Goal: Task Accomplishment & Management: Manage account settings

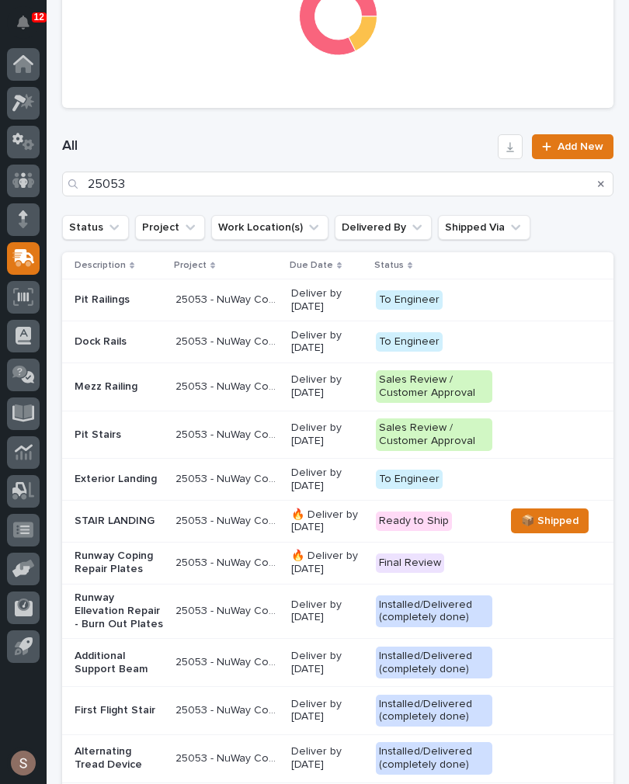
scroll to position [635, 0]
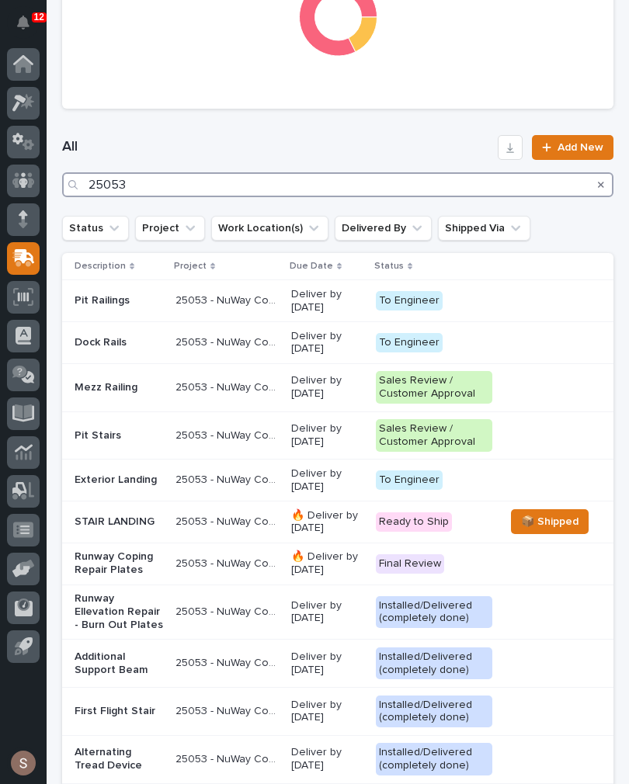
click at [237, 173] on input "25053" at bounding box center [337, 184] width 551 height 25
click at [330, 180] on input "25053" at bounding box center [337, 184] width 551 height 25
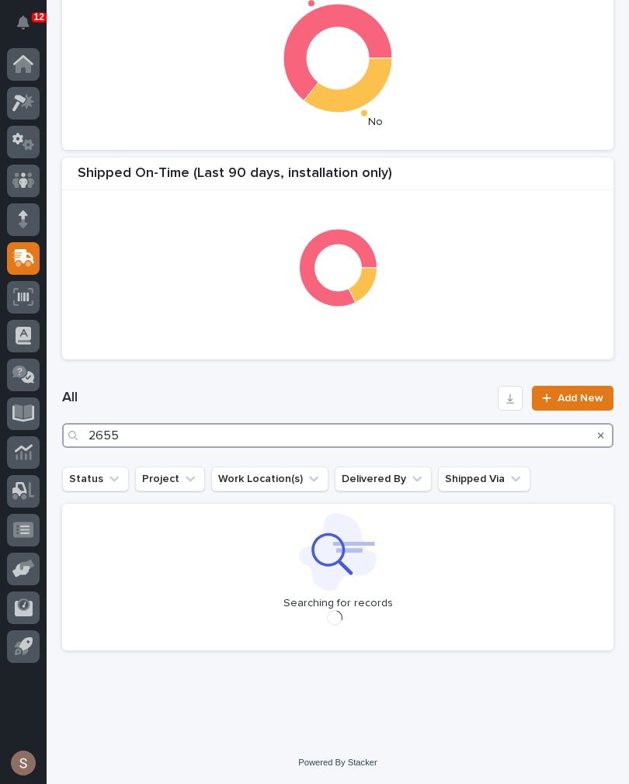
scroll to position [384, 0]
type input "26559"
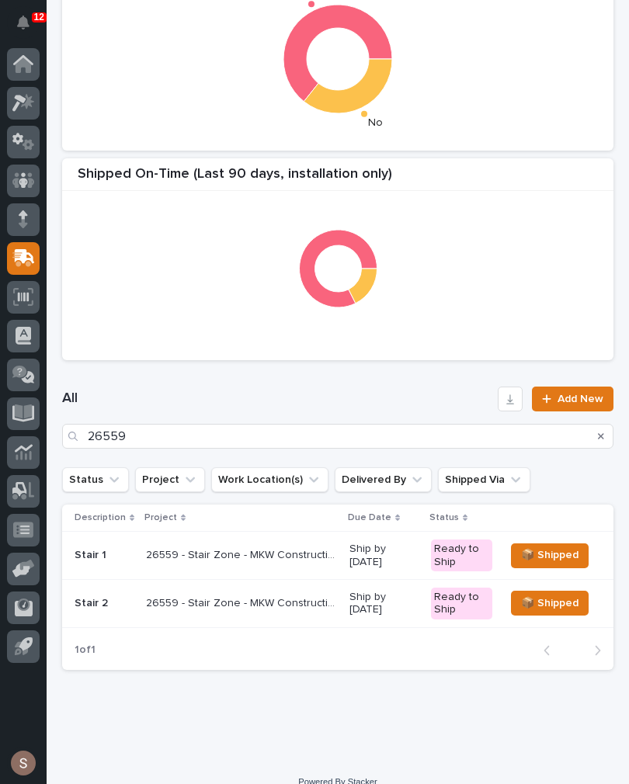
click at [311, 609] on div "26559 - Stair Zone - MKW Construction Co - Restaurant Stairs 26559 - Stair Zone…" at bounding box center [241, 604] width 191 height 26
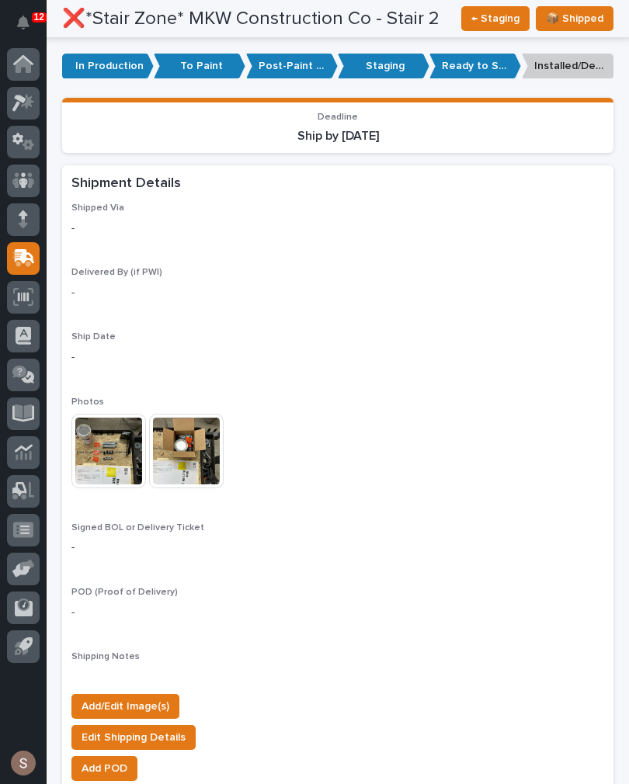
scroll to position [1204, 0]
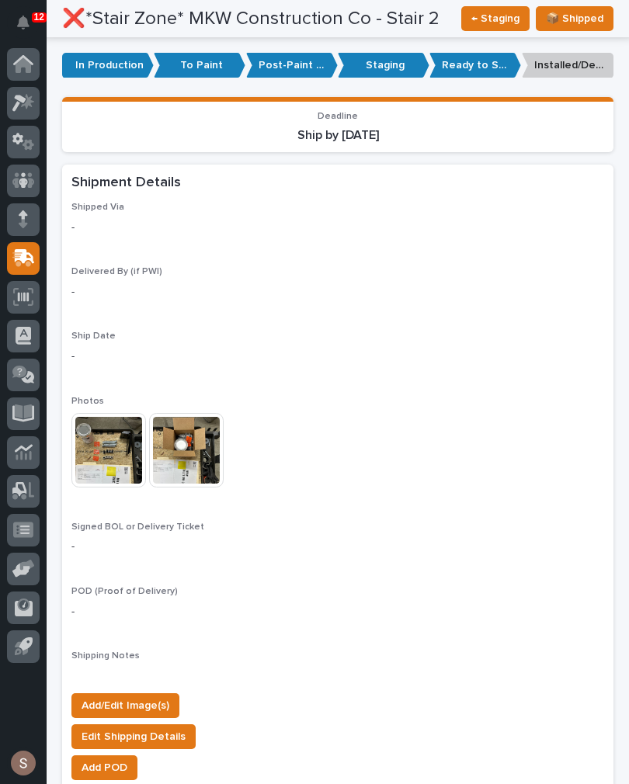
click at [101, 424] on img at bounding box center [108, 450] width 75 height 75
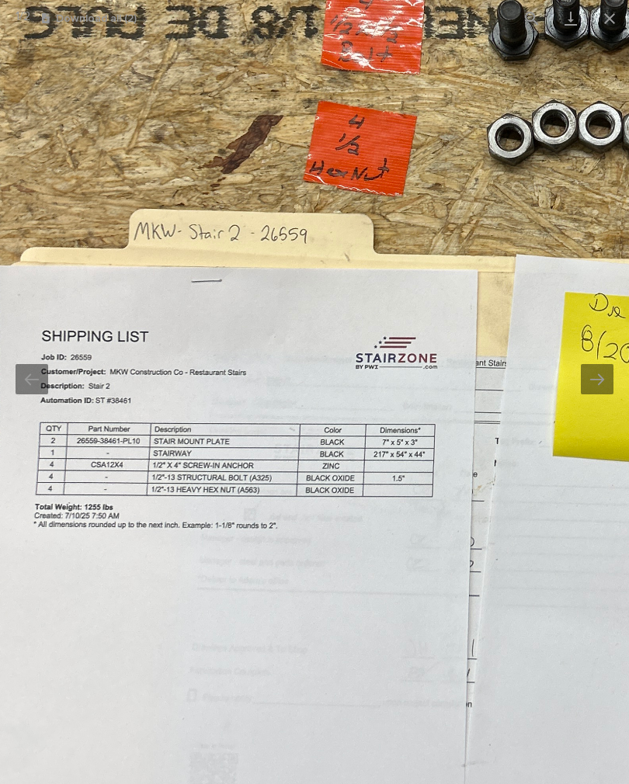
click at [616, 18] on button "Close gallery" at bounding box center [609, 18] width 39 height 36
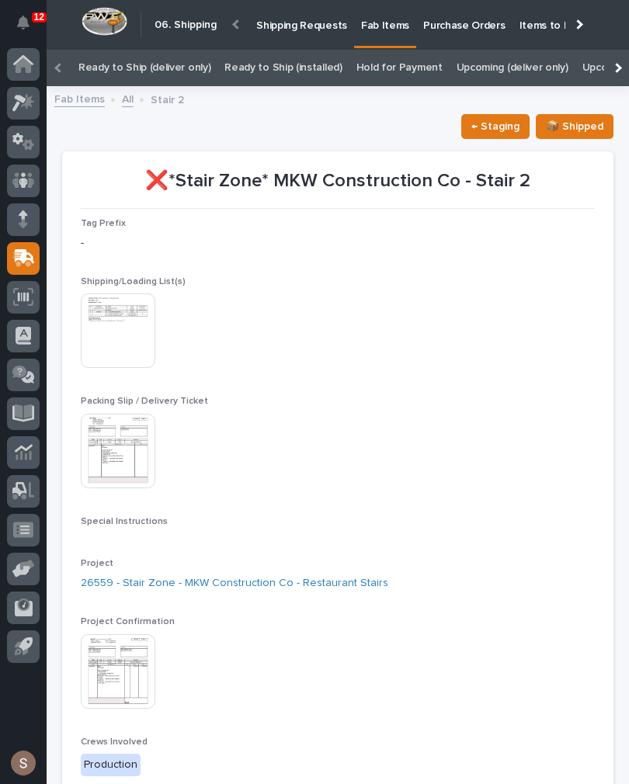
scroll to position [0, 0]
click at [170, 67] on link "Ready to Ship (deliver only)" at bounding box center [144, 68] width 132 height 36
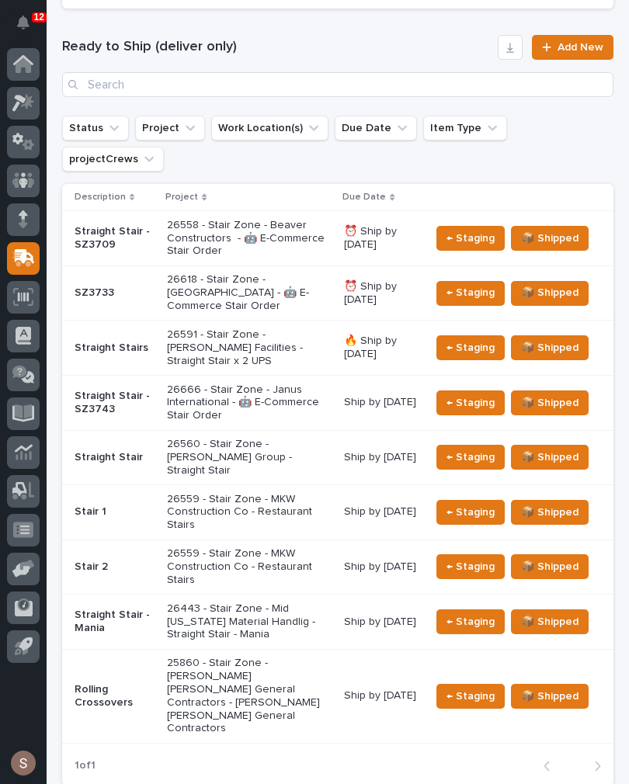
scroll to position [419, 0]
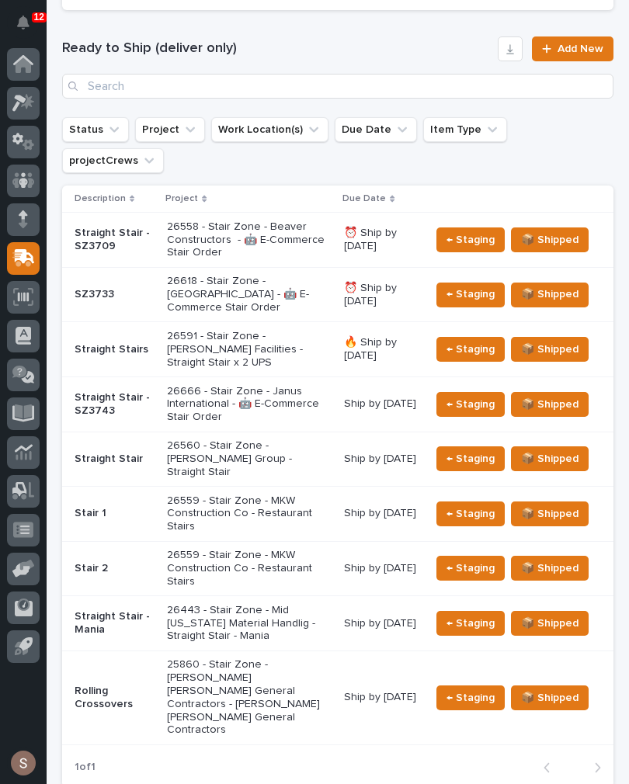
click at [283, 221] on p "26558 - Stair Zone - Beaver Constructors - 🤖 E-Commerce Stair Order" at bounding box center [249, 240] width 165 height 39
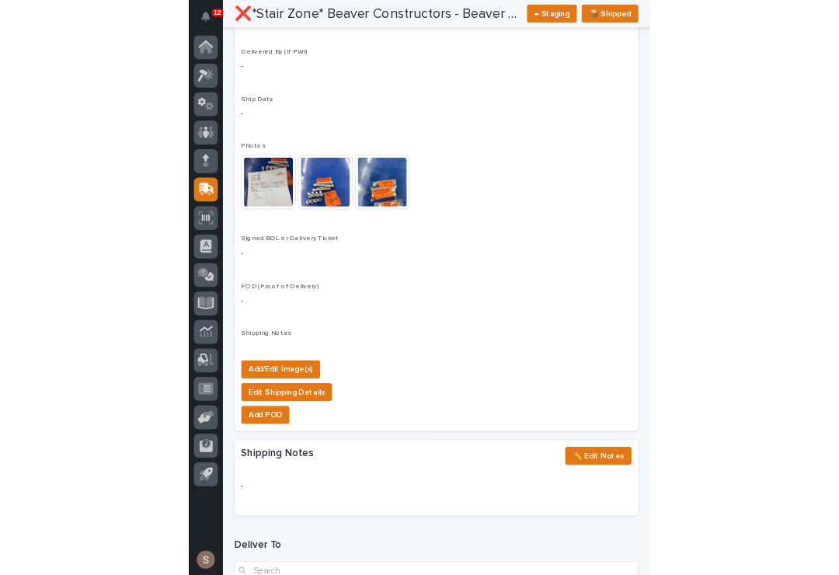
scroll to position [1308, 0]
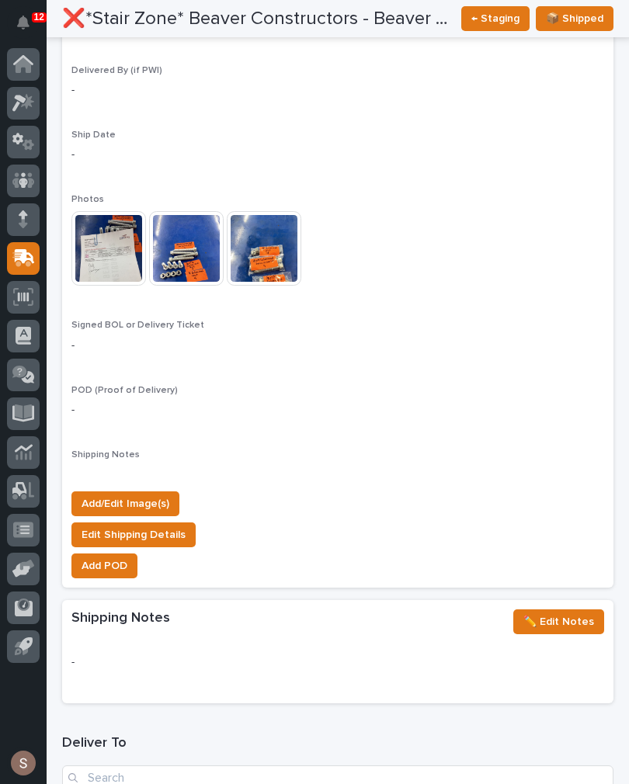
click at [145, 495] on span "Add/Edit Image(s)" at bounding box center [126, 504] width 88 height 19
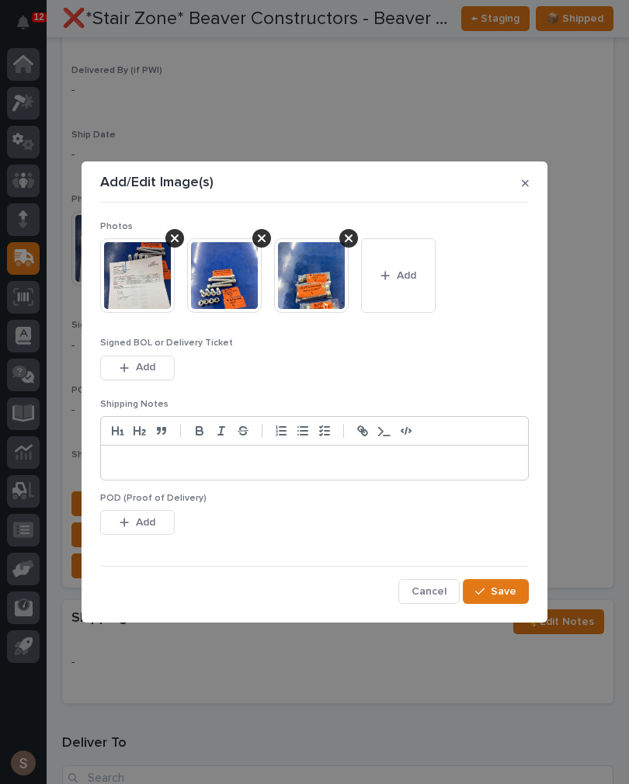
click at [388, 273] on icon "button" at bounding box center [384, 275] width 9 height 11
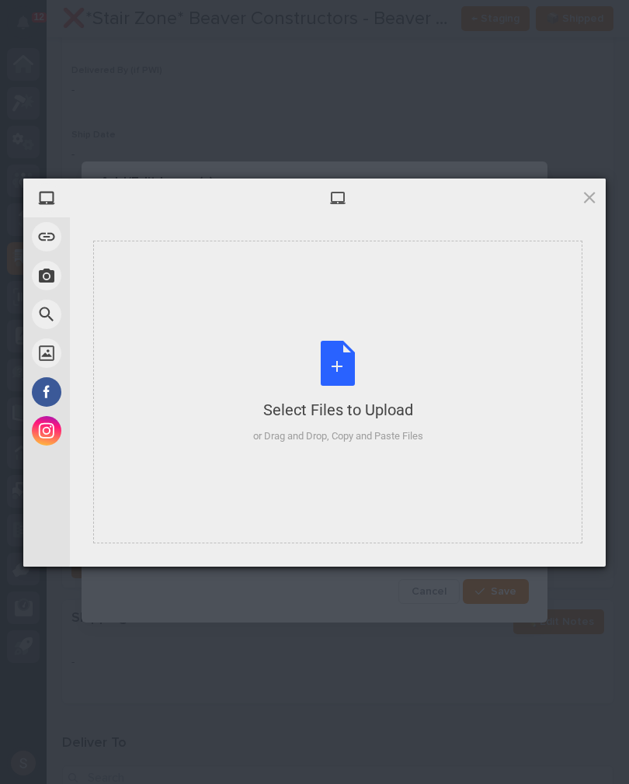
click at [342, 367] on div "Select Files to Upload or Drag and Drop, Copy and Paste Files" at bounding box center [338, 392] width 170 height 103
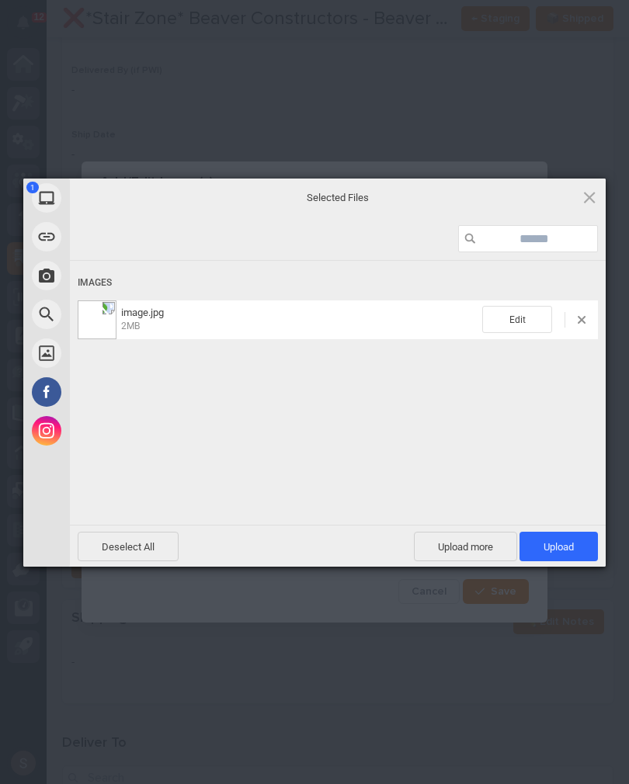
click at [575, 316] on span at bounding box center [565, 320] width 26 height 16
click at [583, 322] on span at bounding box center [582, 320] width 8 height 8
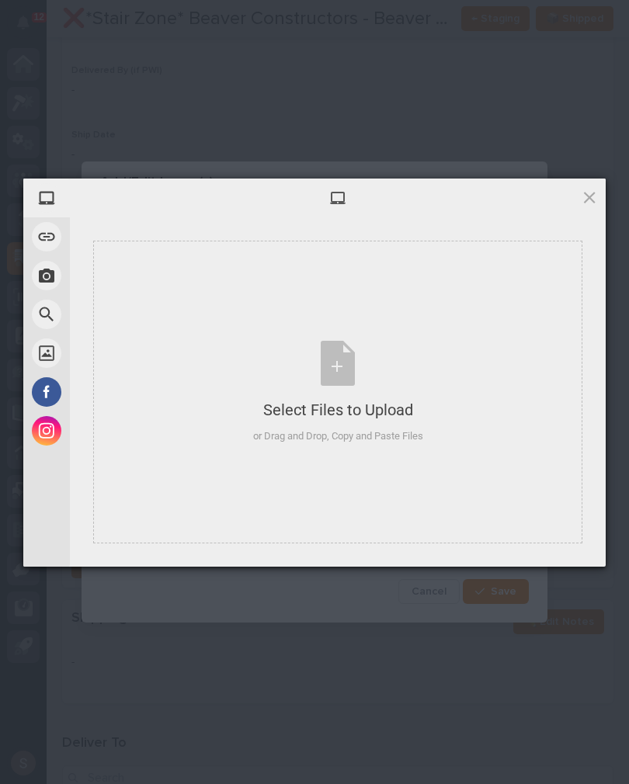
click at [584, 203] on span at bounding box center [589, 197] width 17 height 17
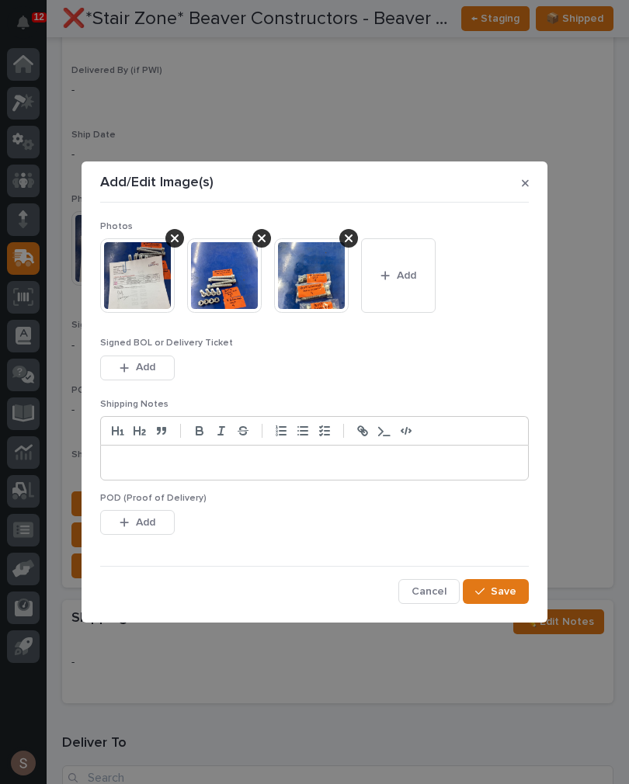
click at [134, 378] on button "Add" at bounding box center [137, 368] width 75 height 25
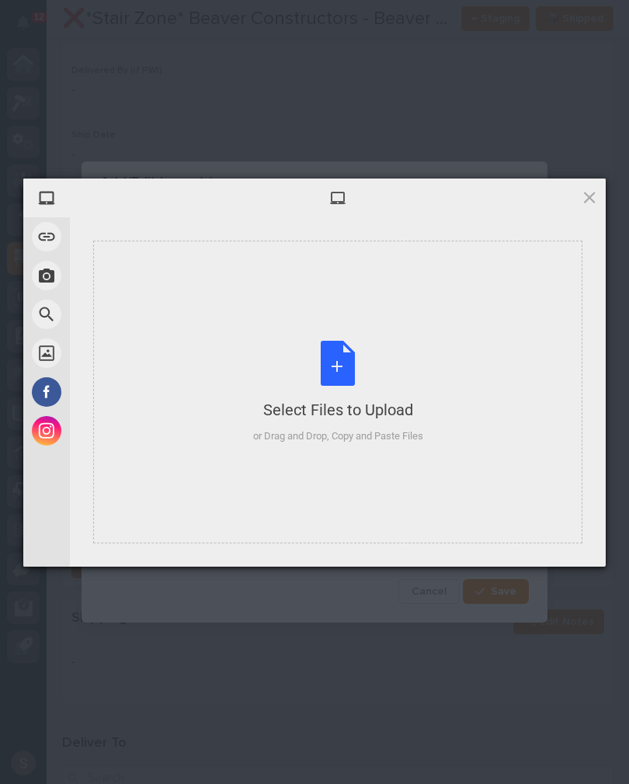
click at [381, 355] on div "Select Files to Upload or Drag and Drop, Copy and Paste Files" at bounding box center [338, 392] width 170 height 103
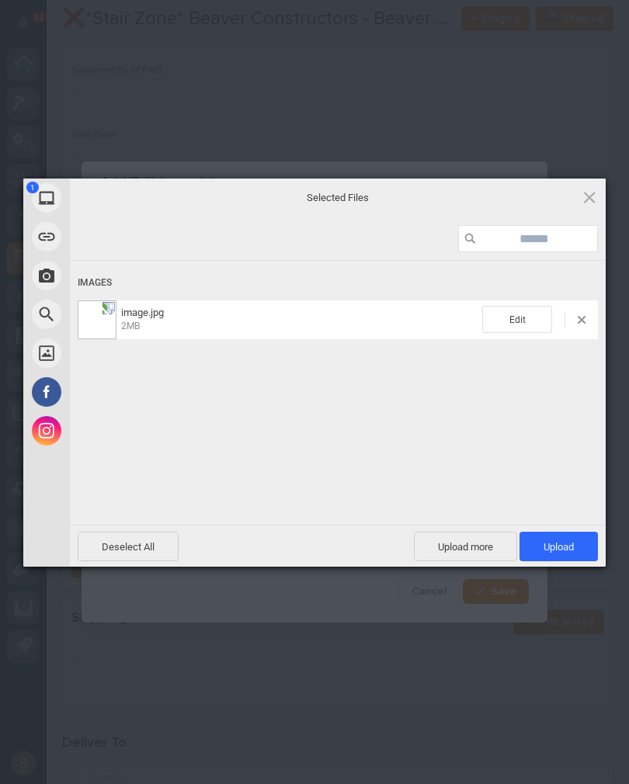
click at [491, 544] on span "Upload more" at bounding box center [465, 547] width 103 height 30
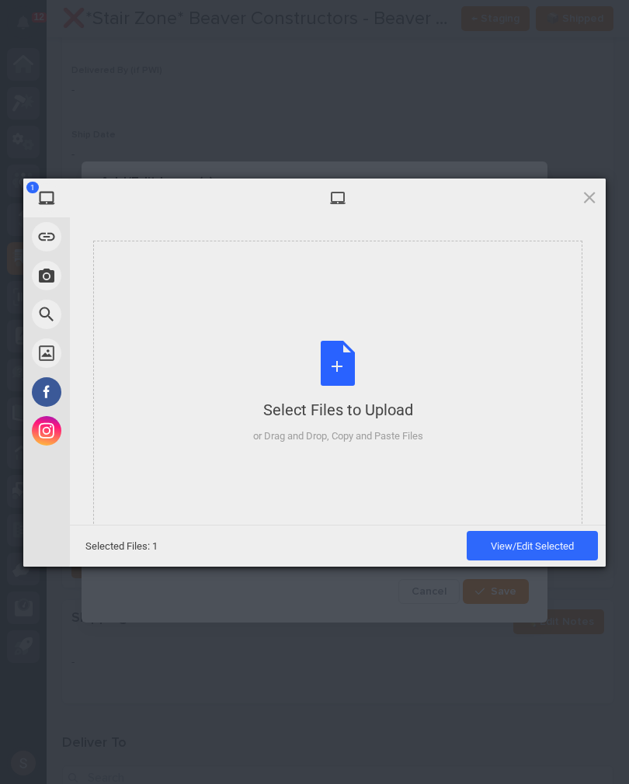
click at [453, 432] on div "Select Files to Upload or Drag and Drop, Copy and Paste Files" at bounding box center [337, 392] width 489 height 303
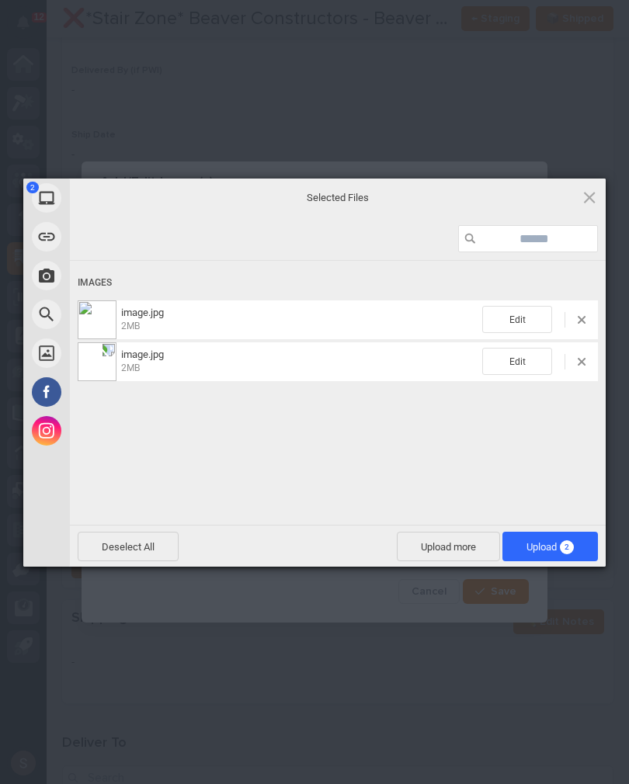
click at [569, 548] on span "2" at bounding box center [567, 547] width 14 height 14
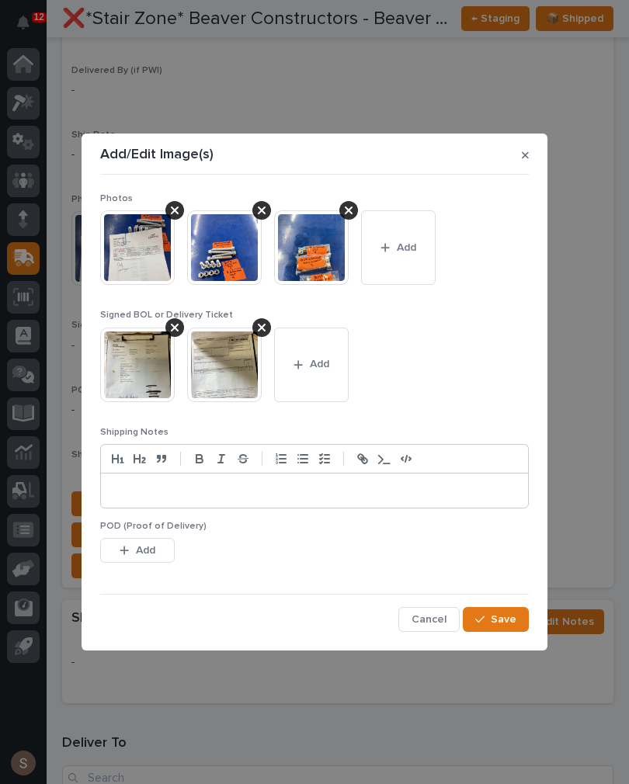
click at [513, 620] on span "Save" at bounding box center [504, 620] width 26 height 14
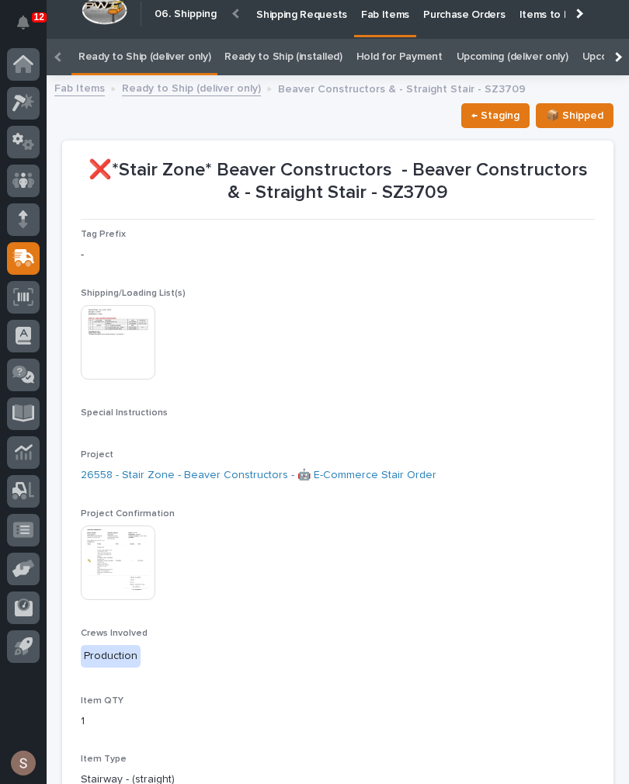
scroll to position [9, 0]
